Goal: Task Accomplishment & Management: Use online tool/utility

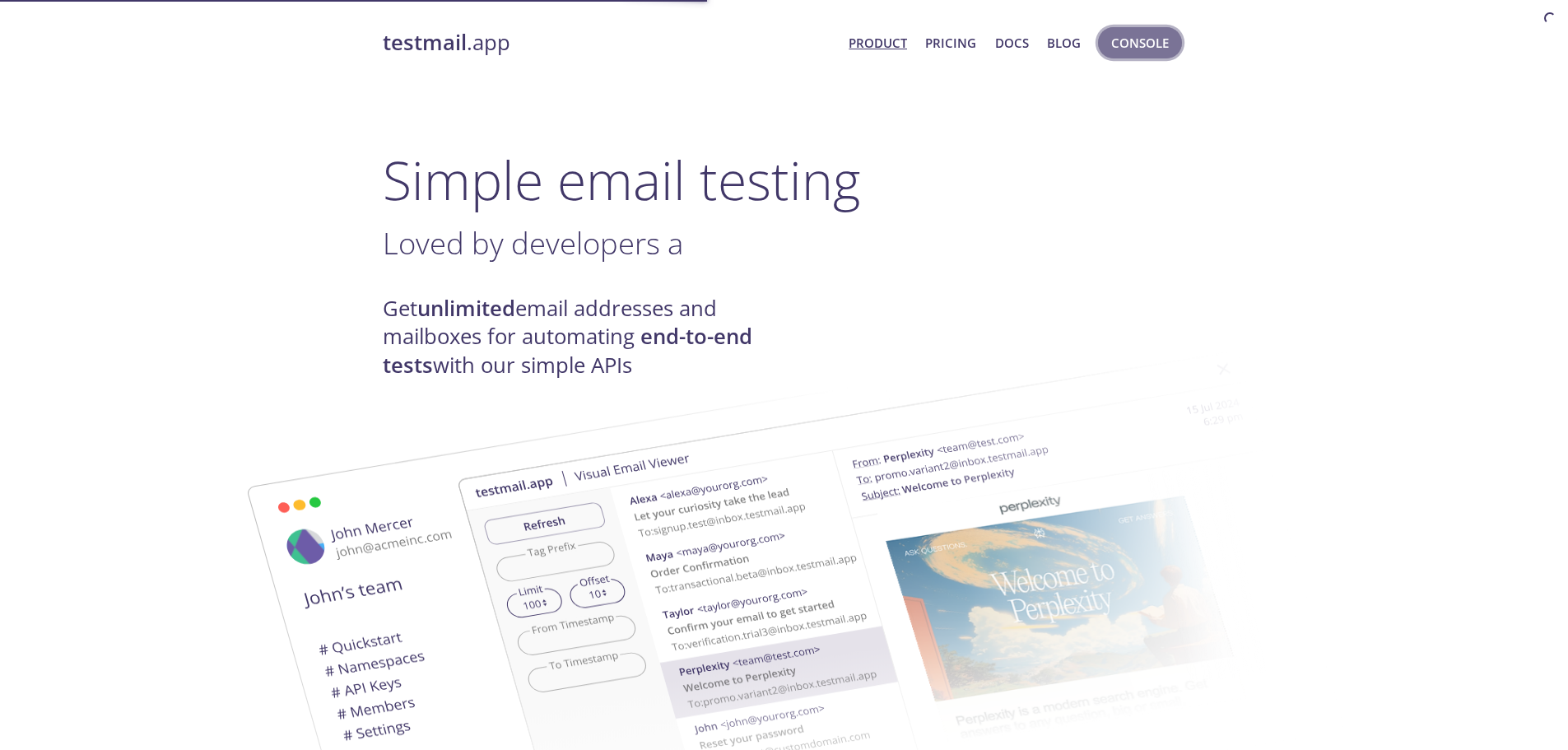
click at [1155, 41] on span "Console" at bounding box center [1140, 43] width 58 height 21
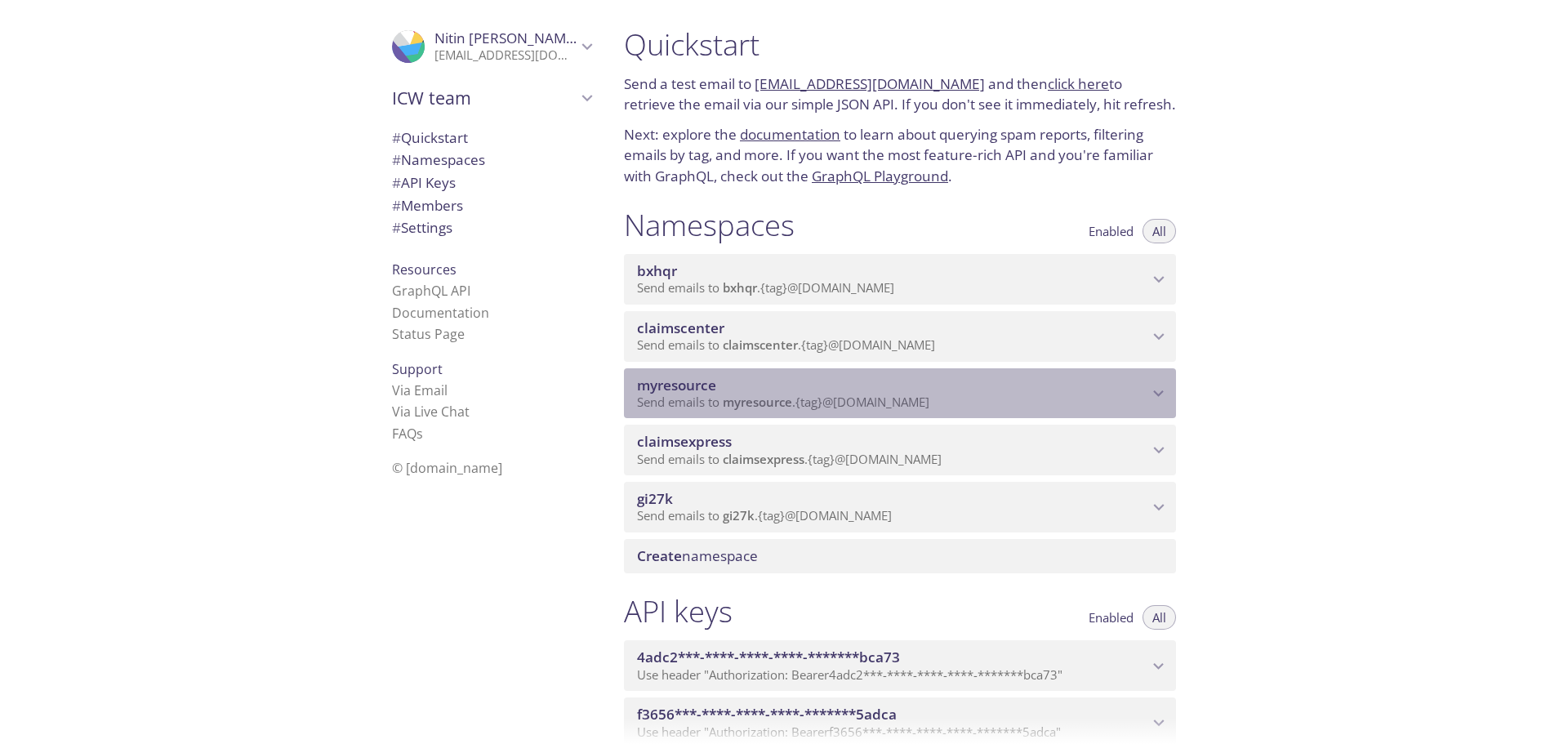
click at [833, 401] on span "Send emails to myresource . {tag} @[DOMAIN_NAME]" at bounding box center [782, 402] width 292 height 16
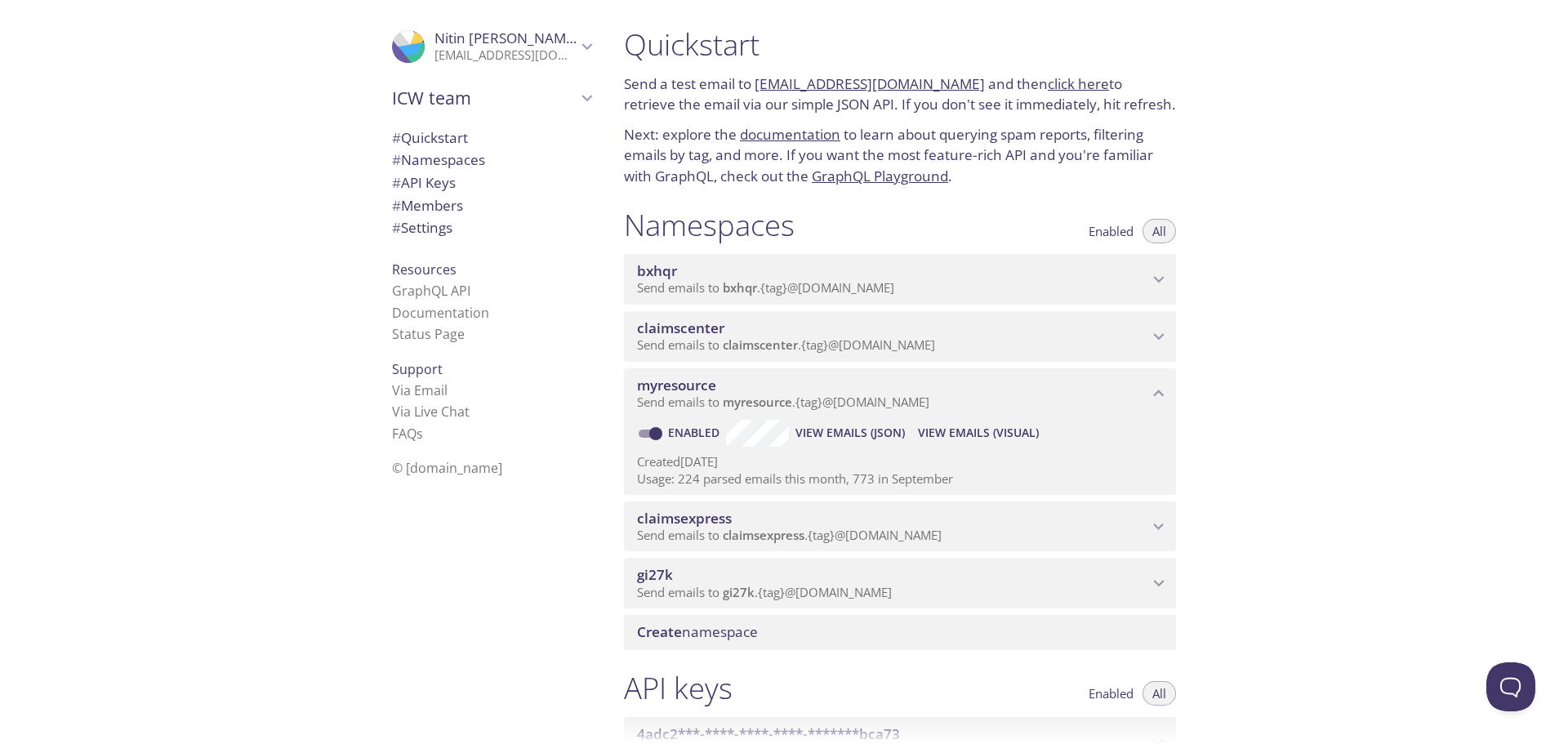
click at [1015, 424] on span "View Emails (Visual)" at bounding box center [979, 433] width 121 height 20
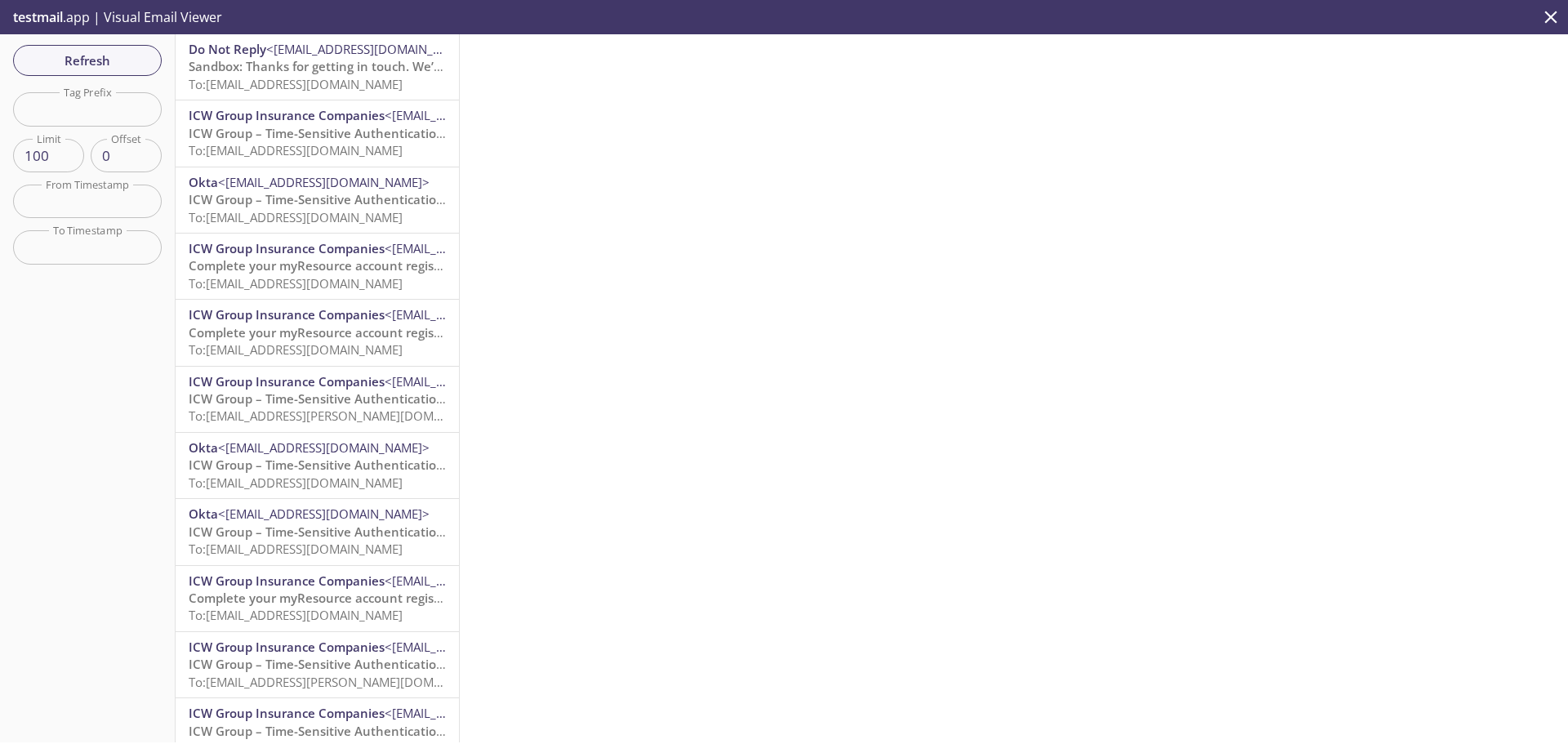
click at [322, 72] on span "Sandbox: Thanks for getting in touch. We’re on it." at bounding box center [334, 66] width 291 height 16
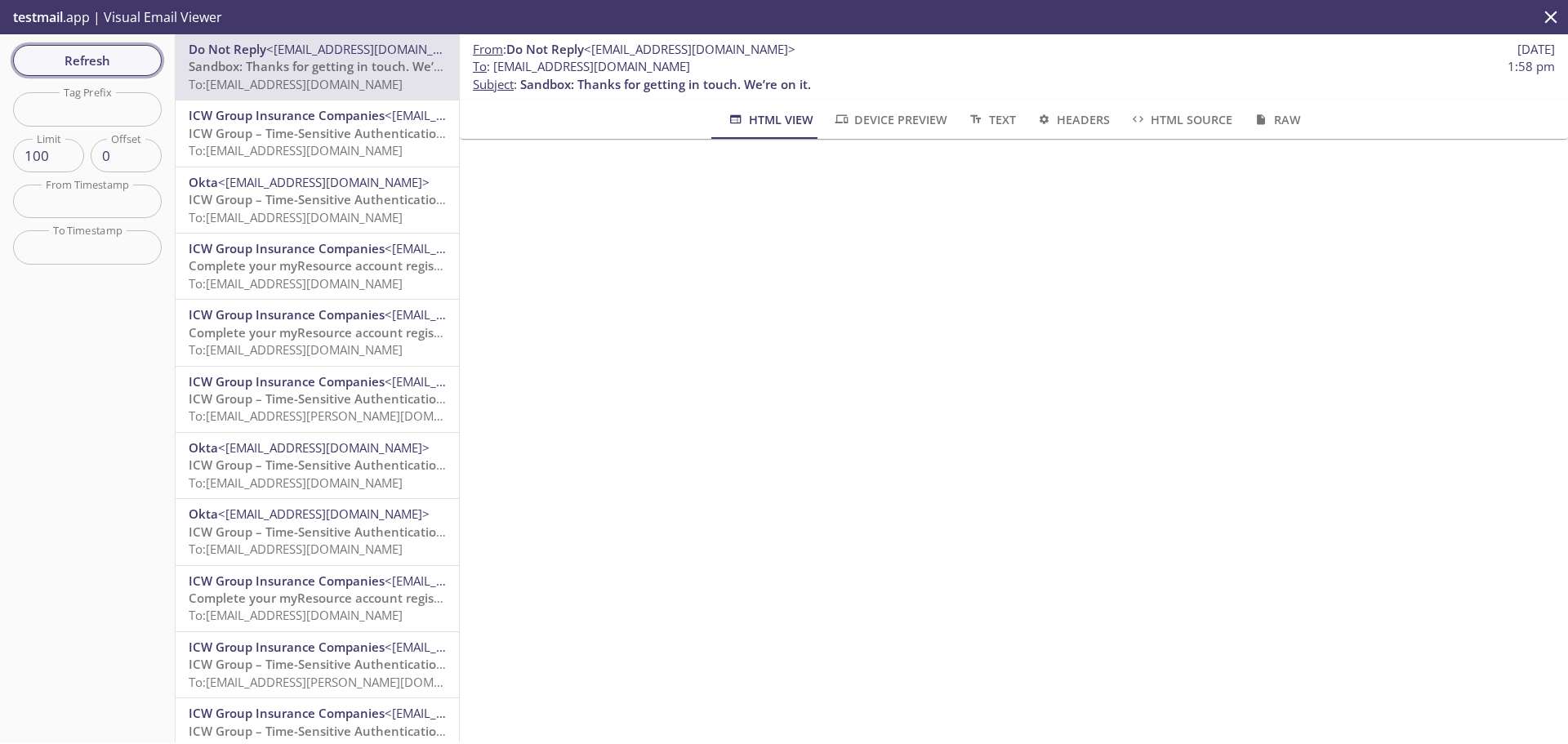
click at [105, 68] on span "Refresh" at bounding box center [88, 61] width 123 height 21
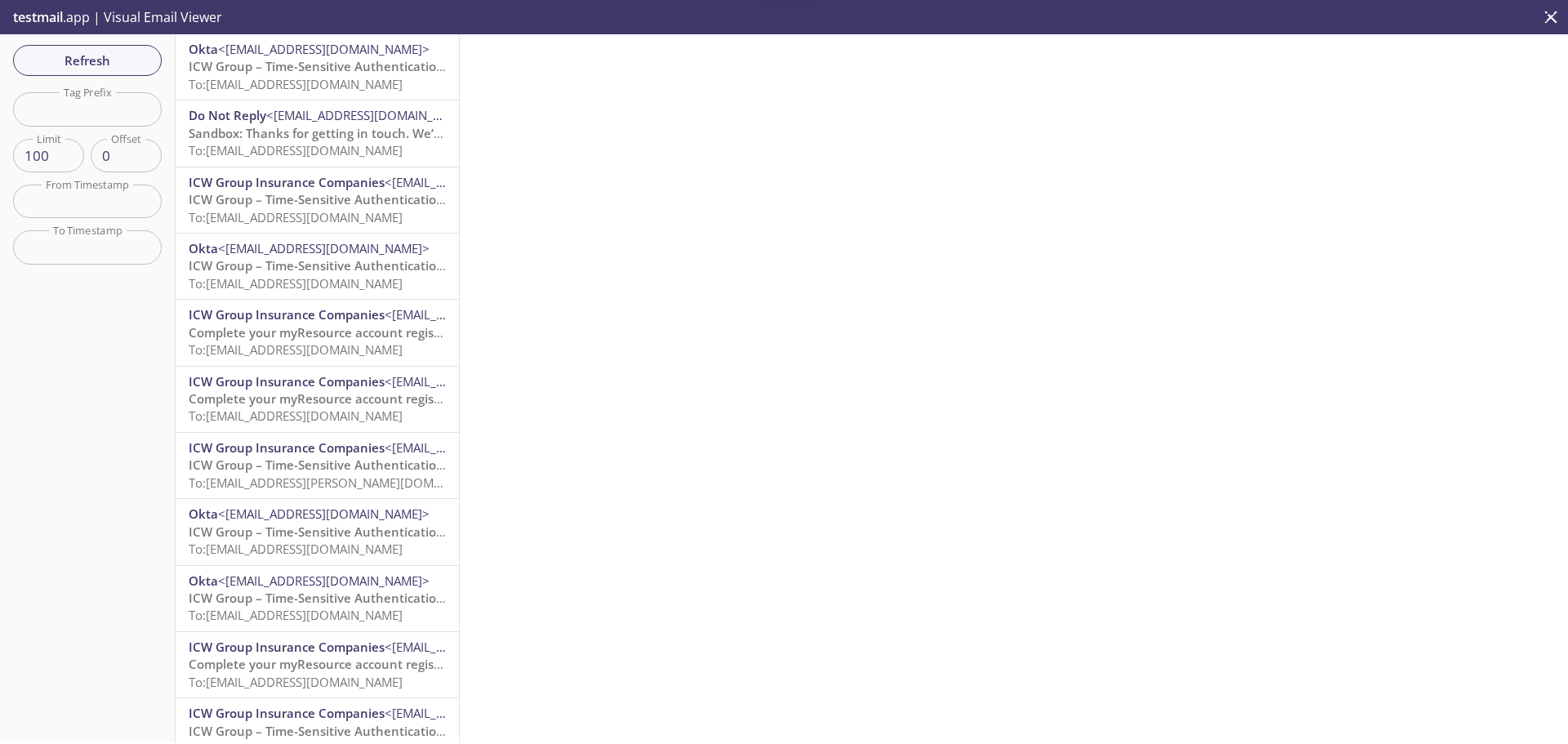
click at [229, 86] on span "To: [EMAIL_ADDRESS][DOMAIN_NAME]" at bounding box center [295, 84] width 214 height 16
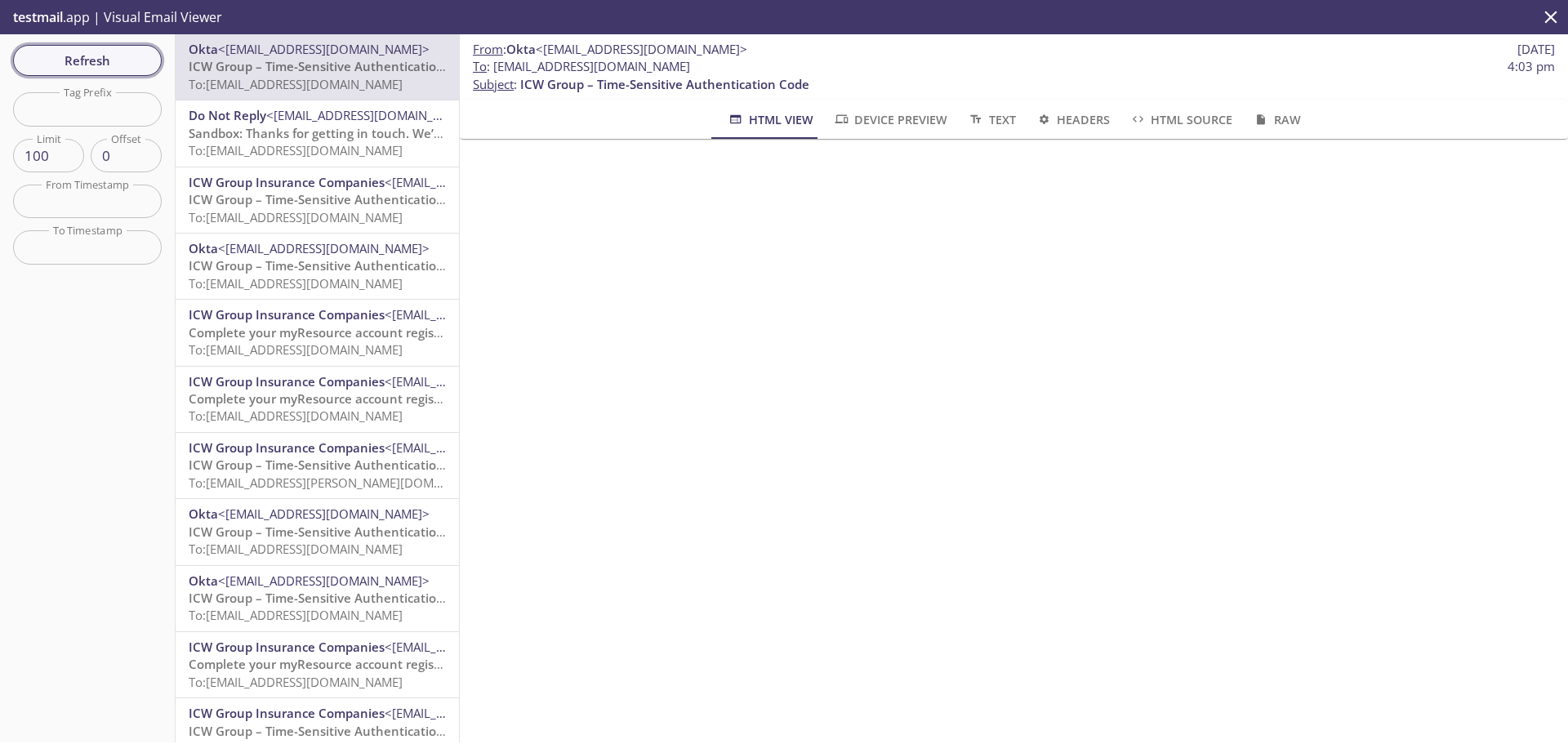
click at [69, 61] on span "Refresh" at bounding box center [88, 61] width 123 height 21
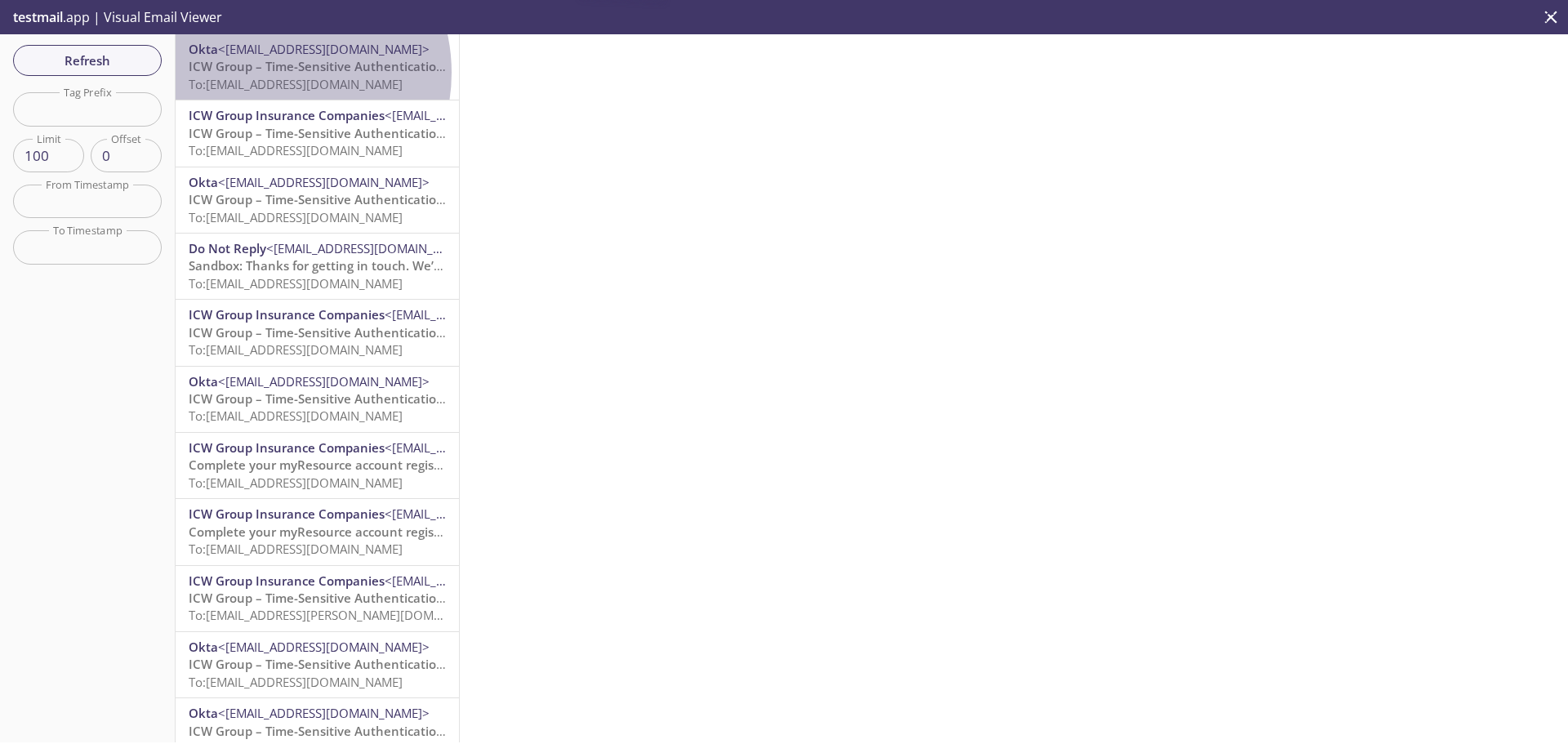
click at [268, 73] on span "ICW Group – Time-Sensitive Authentication Code" at bounding box center [333, 66] width 289 height 16
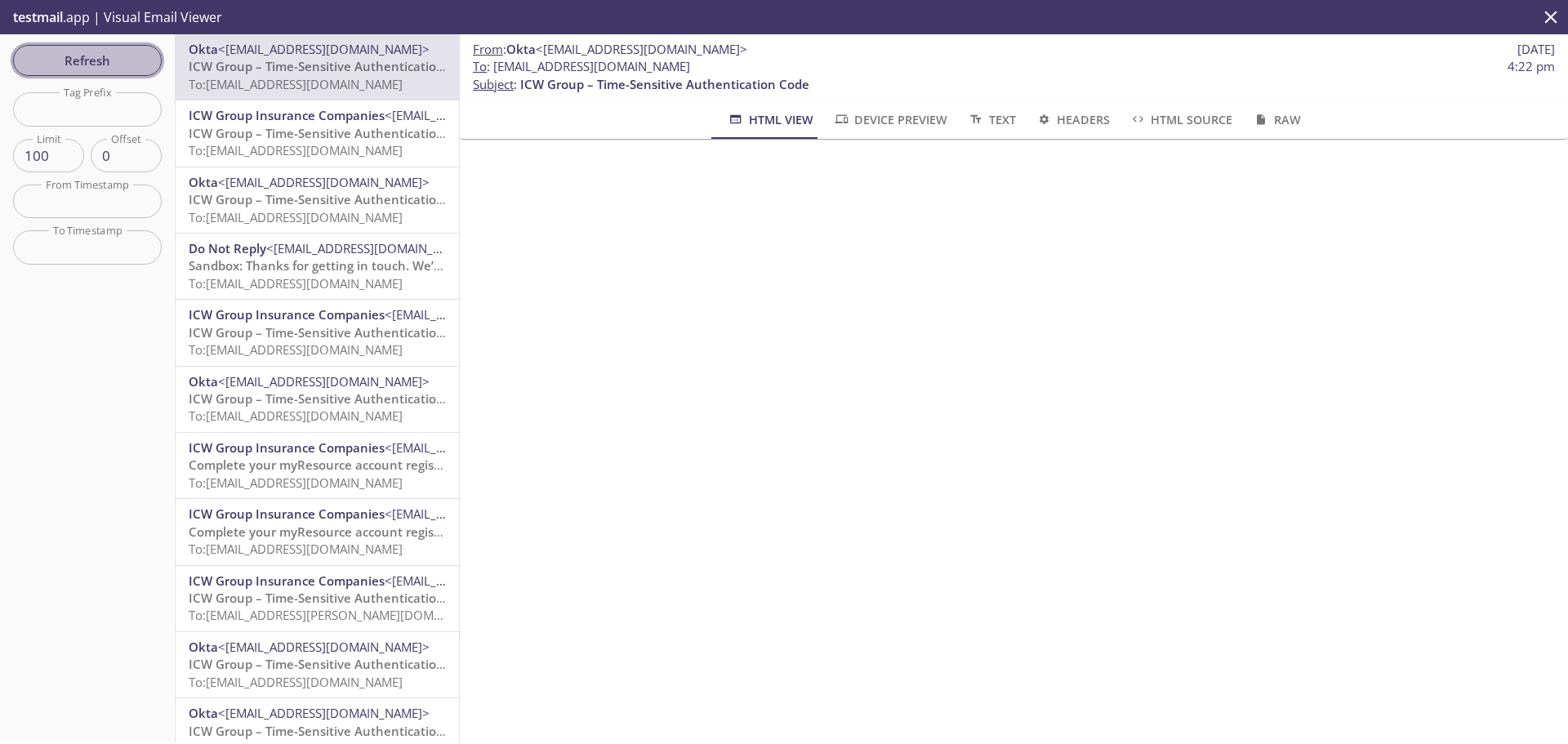
click at [116, 63] on span "Refresh" at bounding box center [88, 61] width 123 height 21
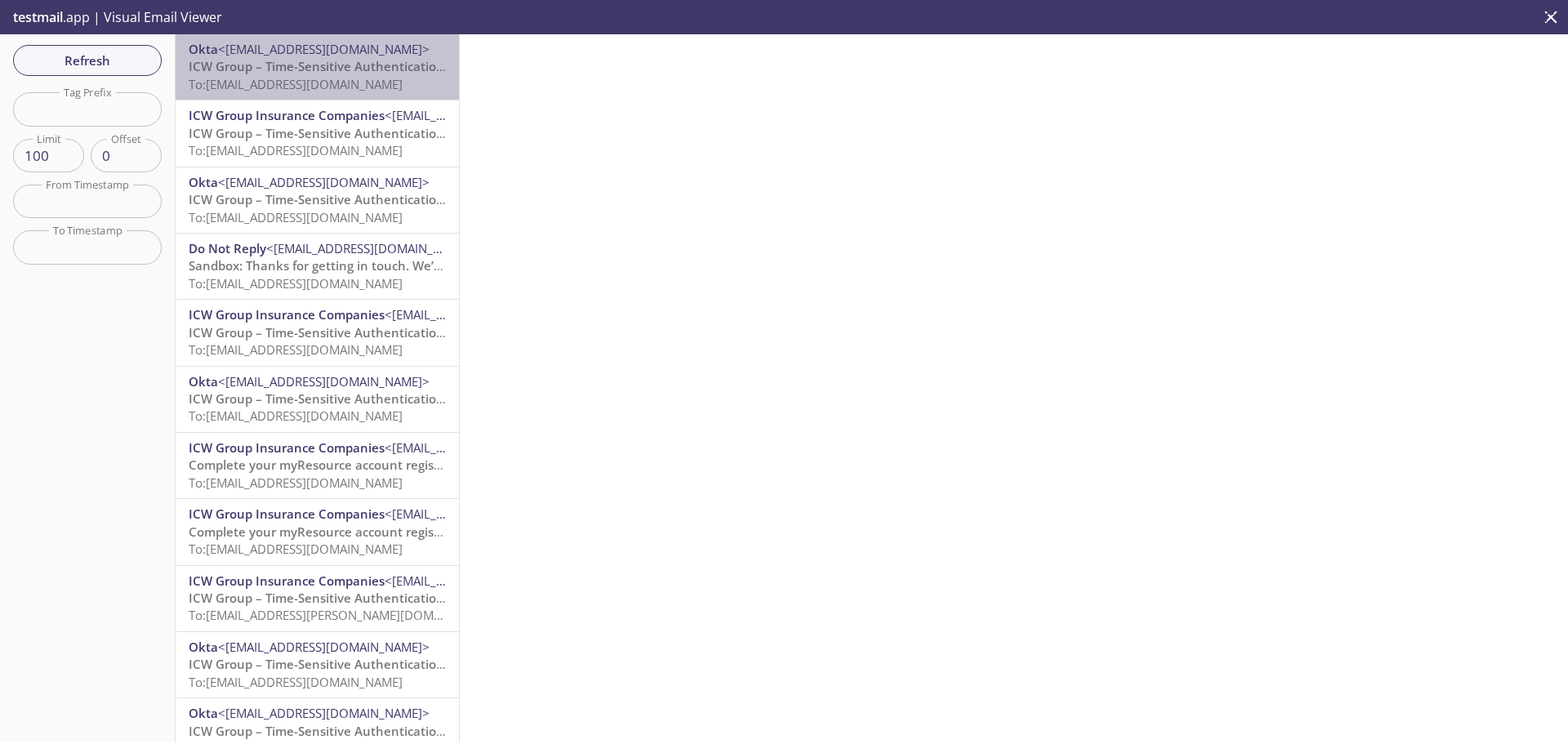
click at [318, 76] on span "To: [EMAIL_ADDRESS][DOMAIN_NAME]" at bounding box center [295, 84] width 214 height 16
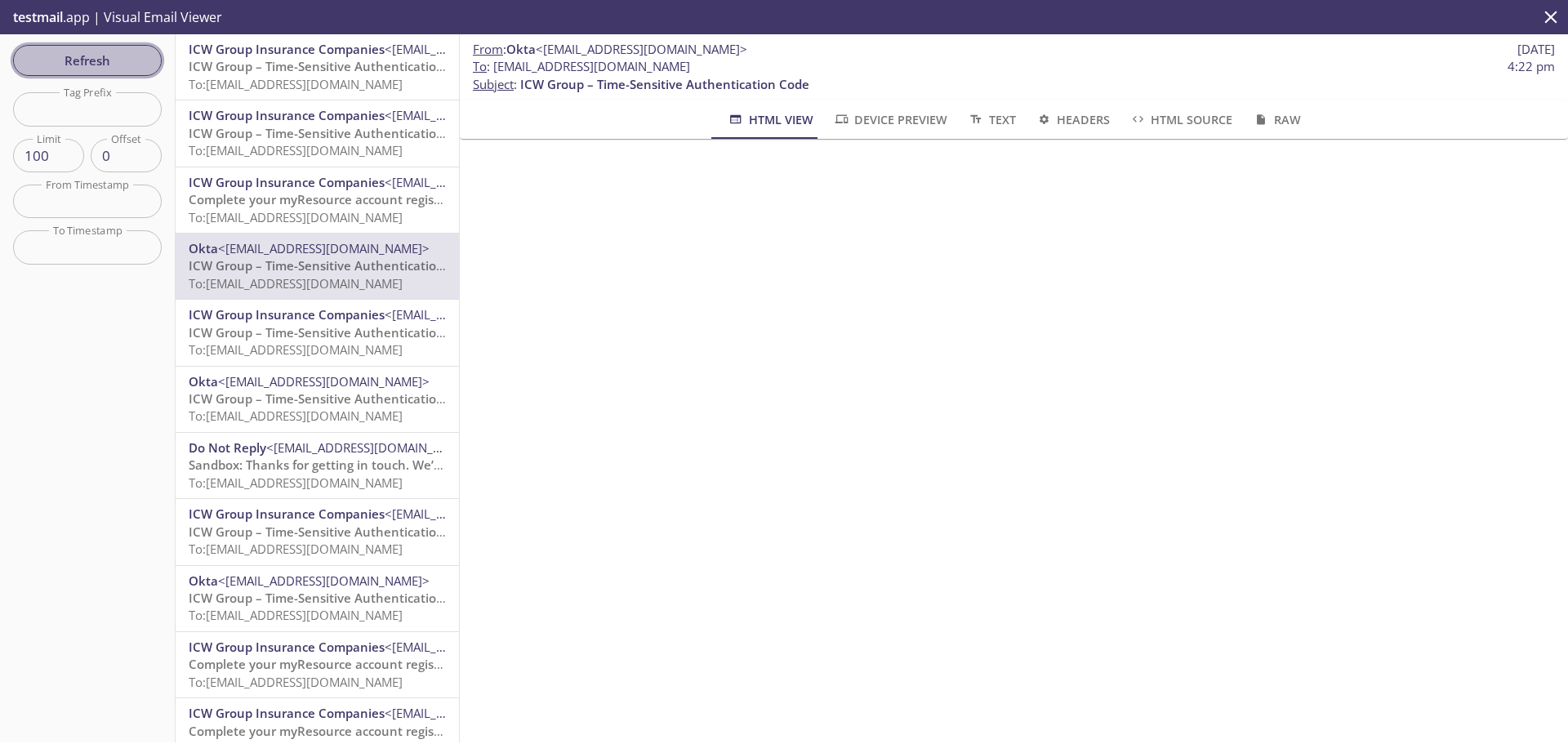
click at [90, 60] on span "Refresh" at bounding box center [88, 61] width 123 height 21
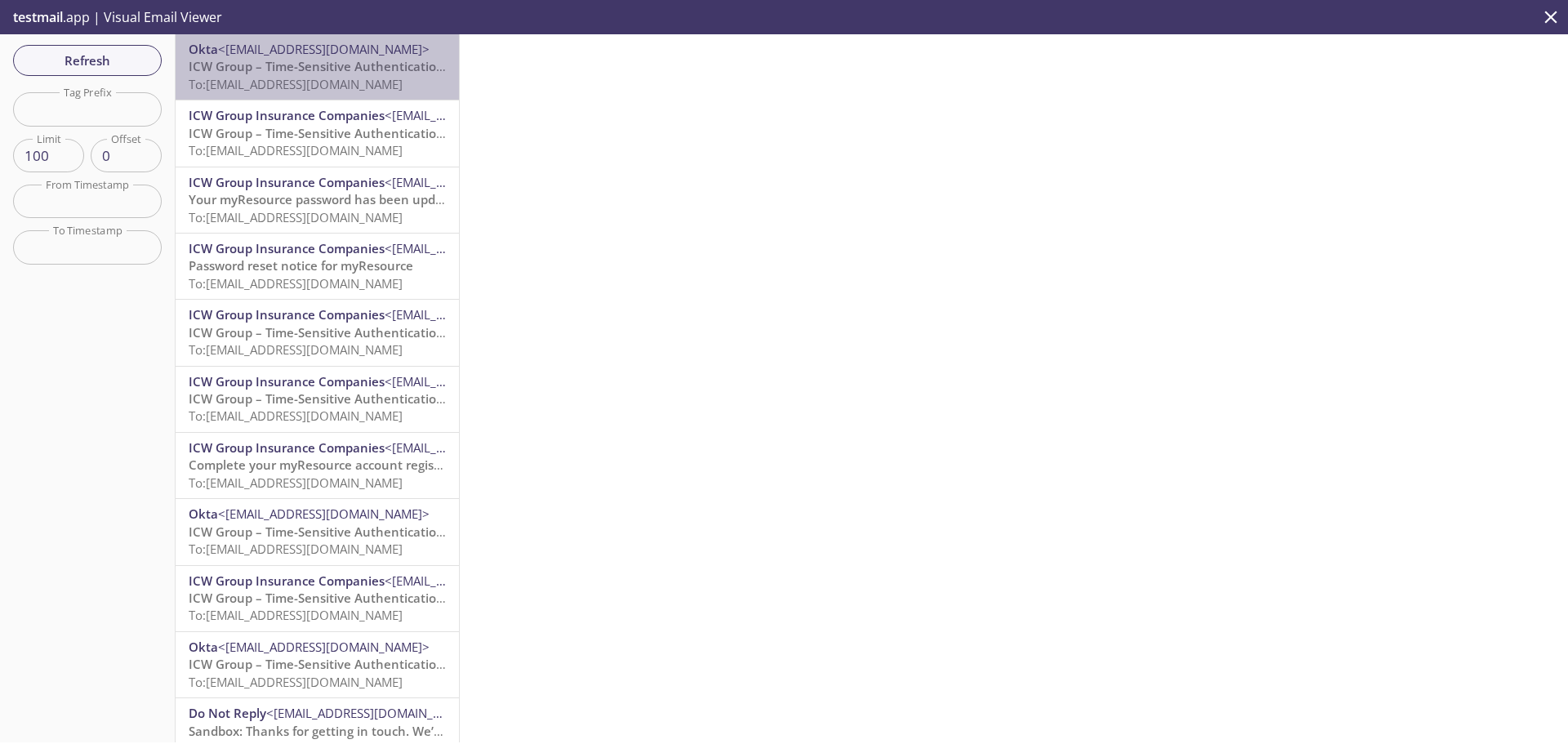
click at [325, 74] on span "ICW Group – Time-Sensitive Authentication Code" at bounding box center [333, 66] width 289 height 16
